Goal: Information Seeking & Learning: Learn about a topic

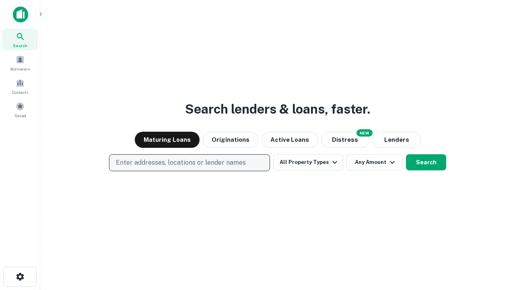
click at [189, 163] on p "Enter addresses, locations or lender names" at bounding box center [181, 163] width 130 height 10
type input "**********"
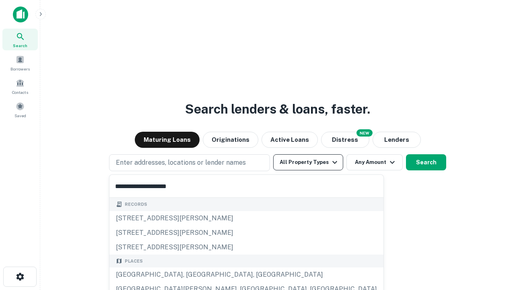
click at [192, 275] on div "[GEOGRAPHIC_DATA], [GEOGRAPHIC_DATA], [GEOGRAPHIC_DATA]" at bounding box center [247, 274] width 274 height 14
click at [308, 162] on button "All Property Types" at bounding box center [308, 162] width 70 height 16
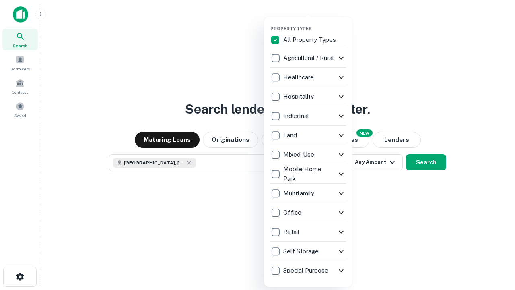
click at [315, 23] on button "button" at bounding box center [315, 23] width 89 height 0
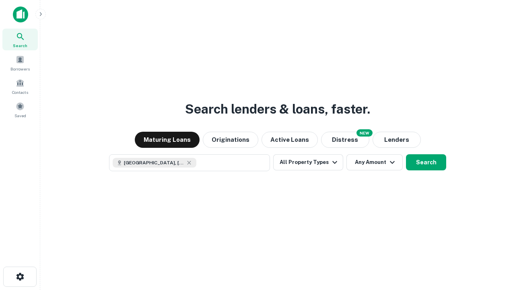
scroll to position [13, 0]
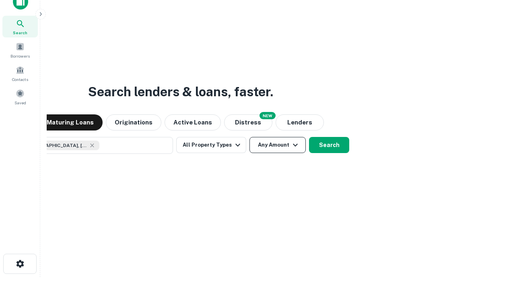
click at [250, 137] on button "Any Amount" at bounding box center [278, 145] width 56 height 16
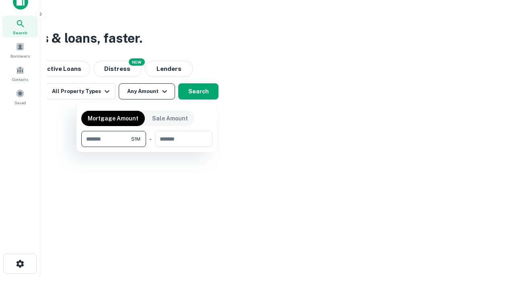
type input "*******"
click at [147, 147] on button "button" at bounding box center [146, 147] width 131 height 0
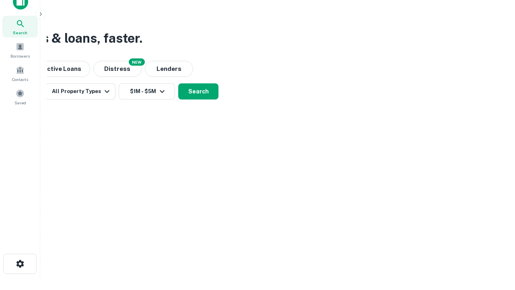
scroll to position [13, 0]
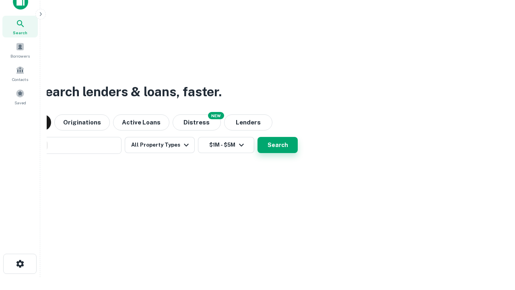
click at [258, 137] on button "Search" at bounding box center [278, 145] width 40 height 16
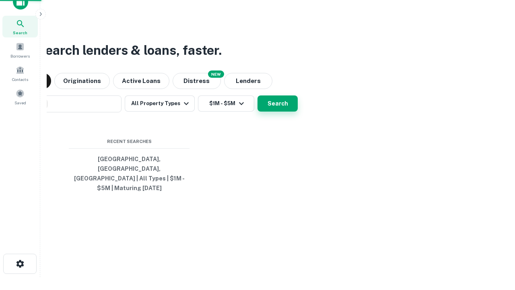
scroll to position [26, 228]
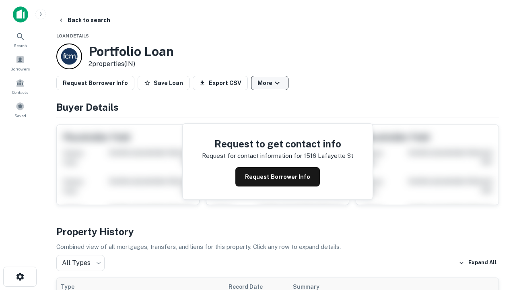
click at [270, 83] on button "More" at bounding box center [269, 83] width 37 height 14
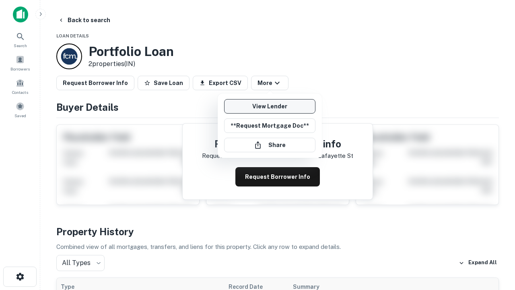
click at [270, 106] on link "View Lender" at bounding box center [269, 106] width 91 height 14
